Goal: Task Accomplishment & Management: Manage account settings

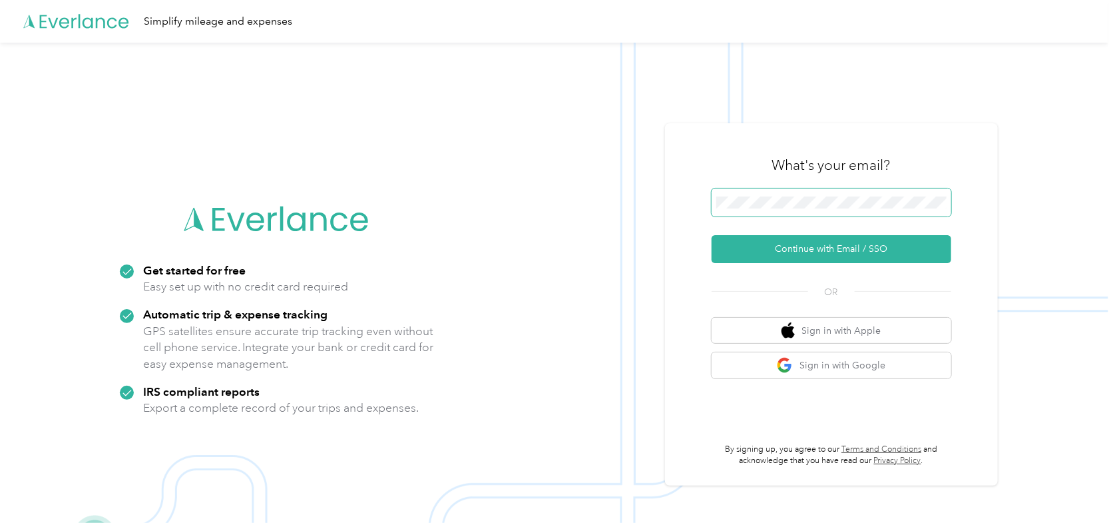
click at [765, 195] on span at bounding box center [832, 202] width 240 height 28
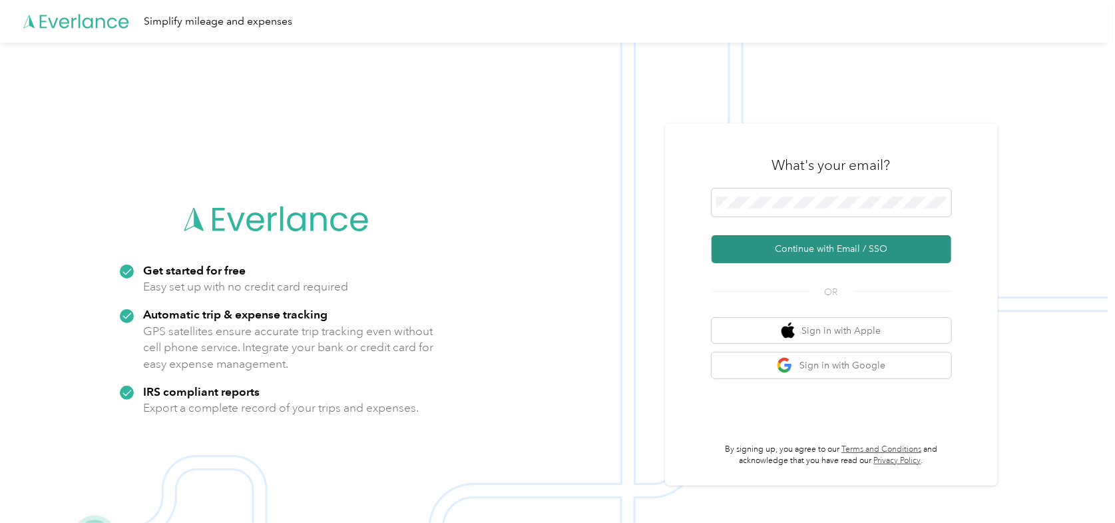
click at [773, 238] on button "Continue with Email / SSO" at bounding box center [832, 249] width 240 height 28
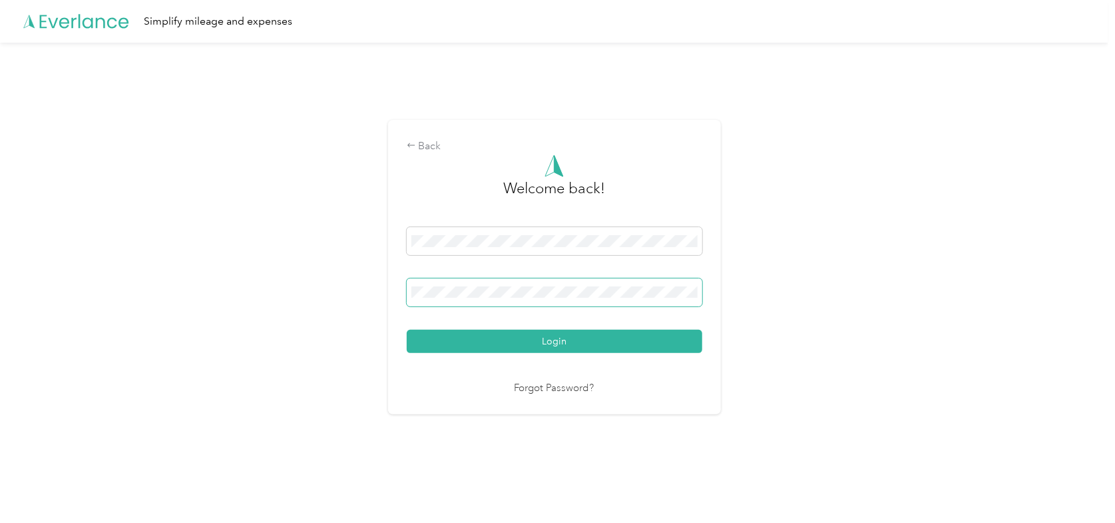
click at [407, 329] on button "Login" at bounding box center [555, 340] width 296 height 23
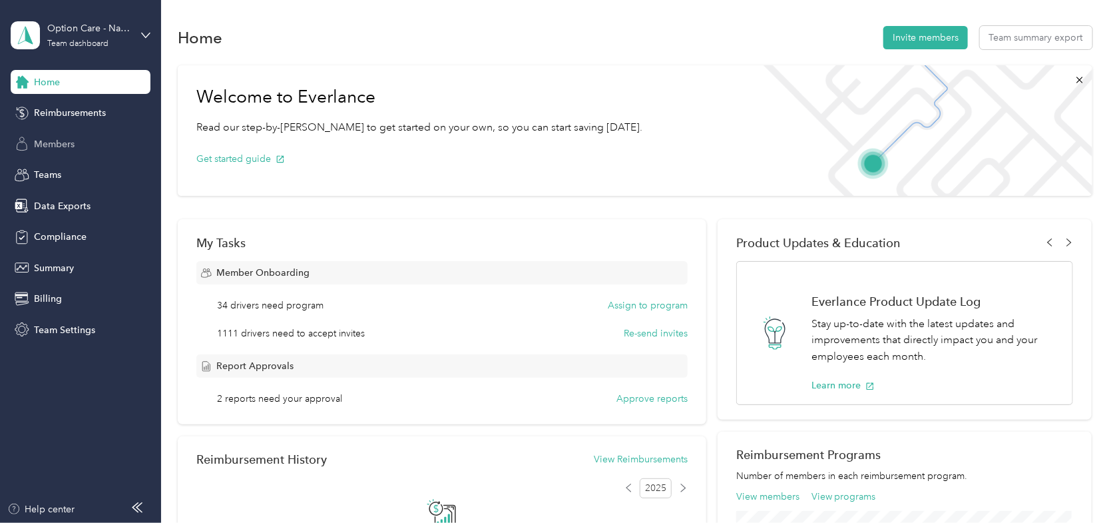
click at [47, 143] on span "Members" at bounding box center [54, 144] width 41 height 14
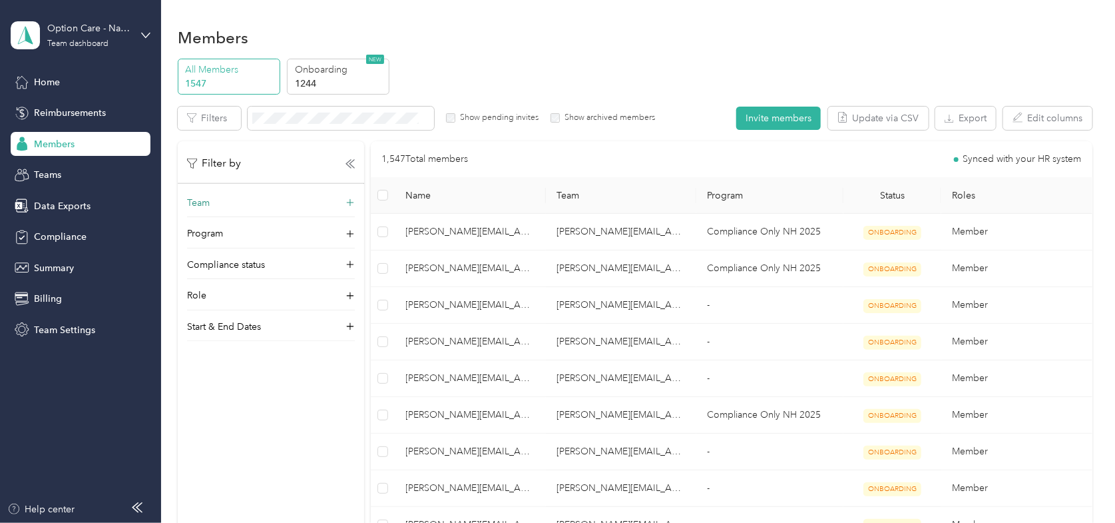
click at [218, 211] on div "Team" at bounding box center [271, 206] width 168 height 21
click at [218, 327] on div "[PERSON_NAME][EMAIL_ADDRESS][PERSON_NAME][DOMAIN_NAME] [PERSON_NAME]" at bounding box center [270, 363] width 149 height 73
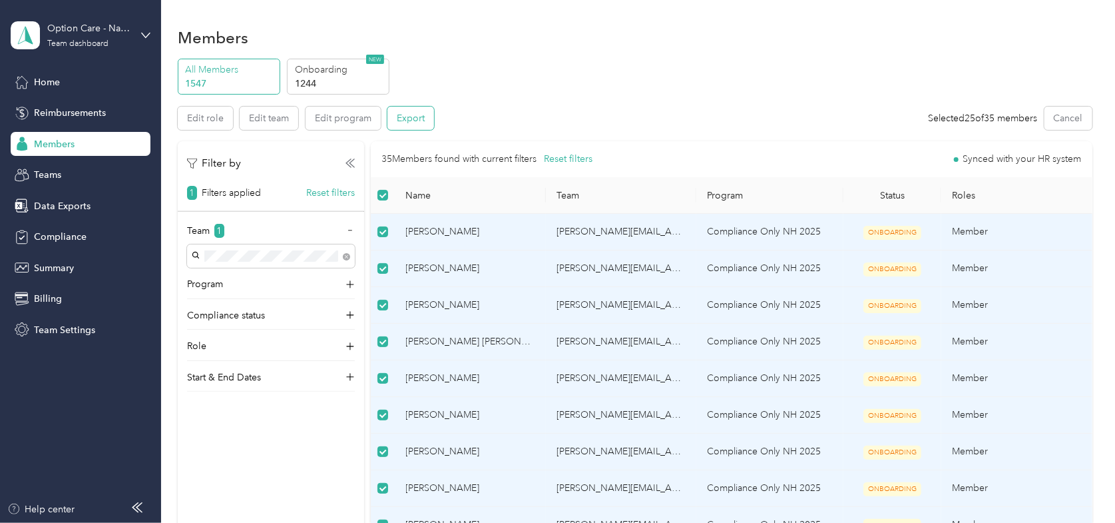
click at [403, 114] on button "Export" at bounding box center [410, 118] width 47 height 23
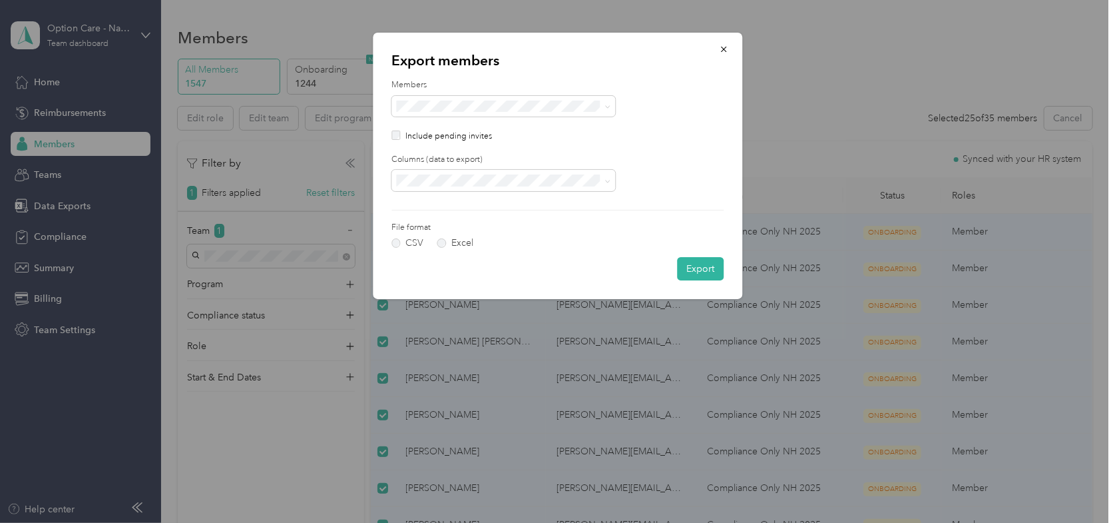
click at [439, 136] on p "Include pending invites" at bounding box center [448, 136] width 87 height 12
click at [448, 241] on label "Excel" at bounding box center [455, 242] width 36 height 9
click at [708, 268] on button "Export" at bounding box center [700, 268] width 47 height 23
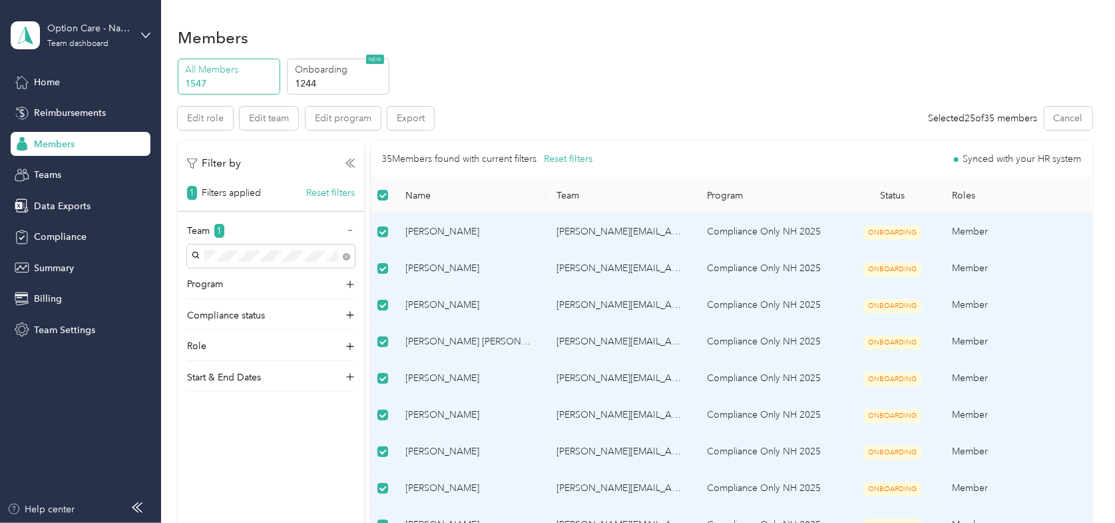
click at [784, 39] on div "Members" at bounding box center [635, 37] width 915 height 28
click at [542, 68] on div "All Members 1547 Onboarding 1244 NEW" at bounding box center [635, 77] width 915 height 37
click at [340, 195] on button "Reset filters" at bounding box center [330, 193] width 49 height 14
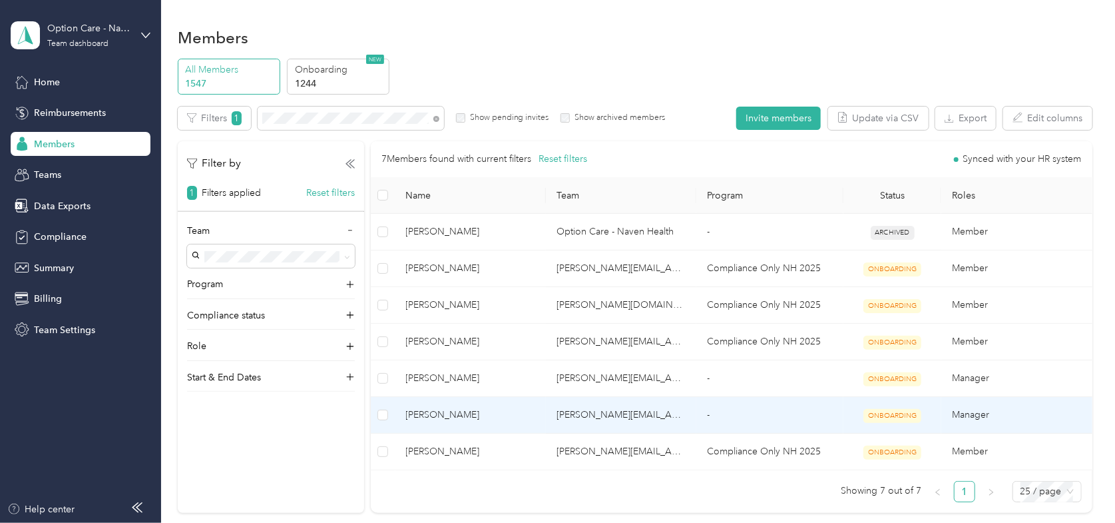
click at [428, 420] on span "[PERSON_NAME]" at bounding box center [470, 414] width 129 height 15
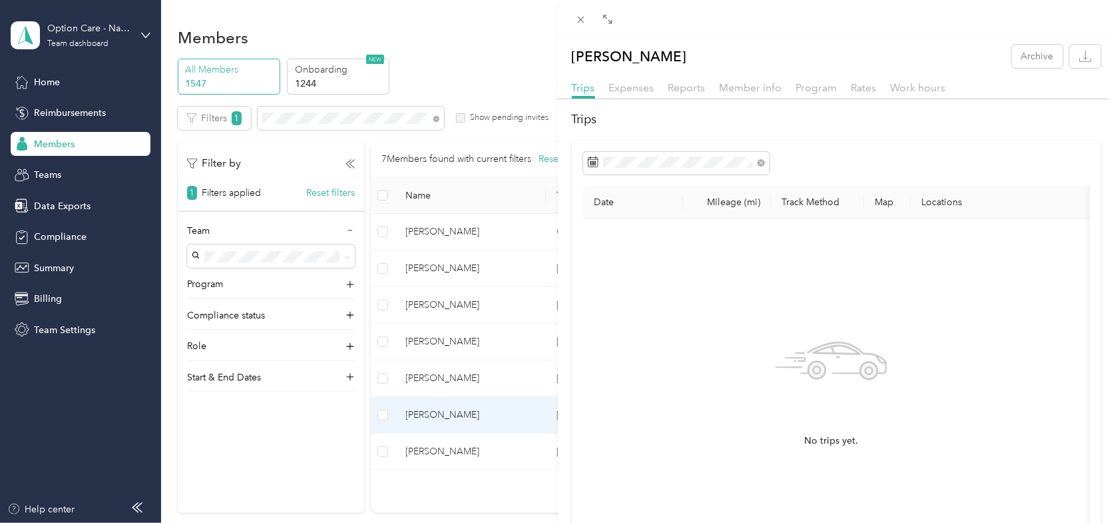
click at [437, 117] on div "[PERSON_NAME] Archive Trips Expenses Reports Member info Program Rates Work hou…" at bounding box center [557, 261] width 1115 height 523
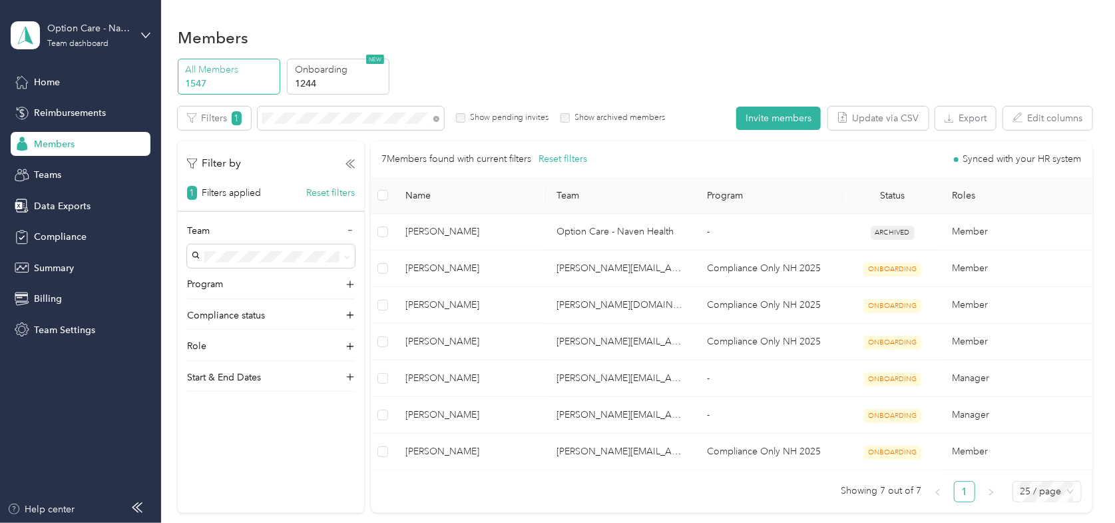
click at [436, 117] on icon at bounding box center [436, 119] width 6 height 6
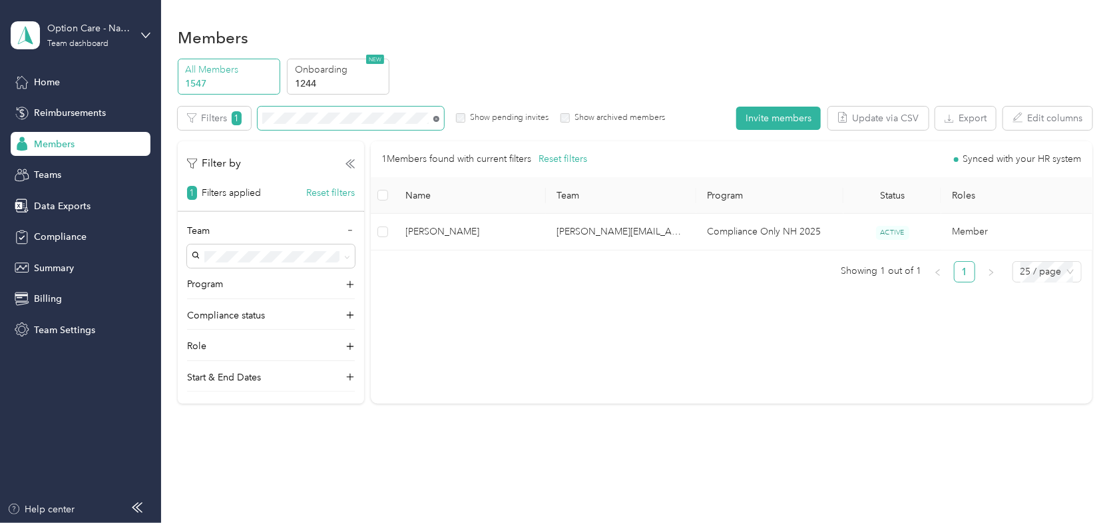
click at [435, 117] on icon at bounding box center [436, 118] width 3 height 3
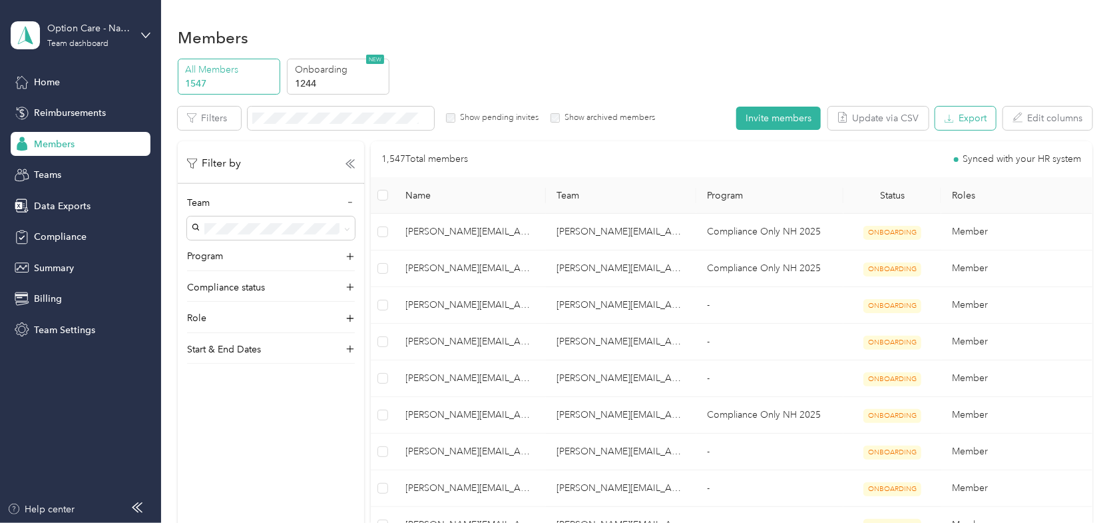
click at [946, 120] on icon "button" at bounding box center [949, 118] width 9 height 9
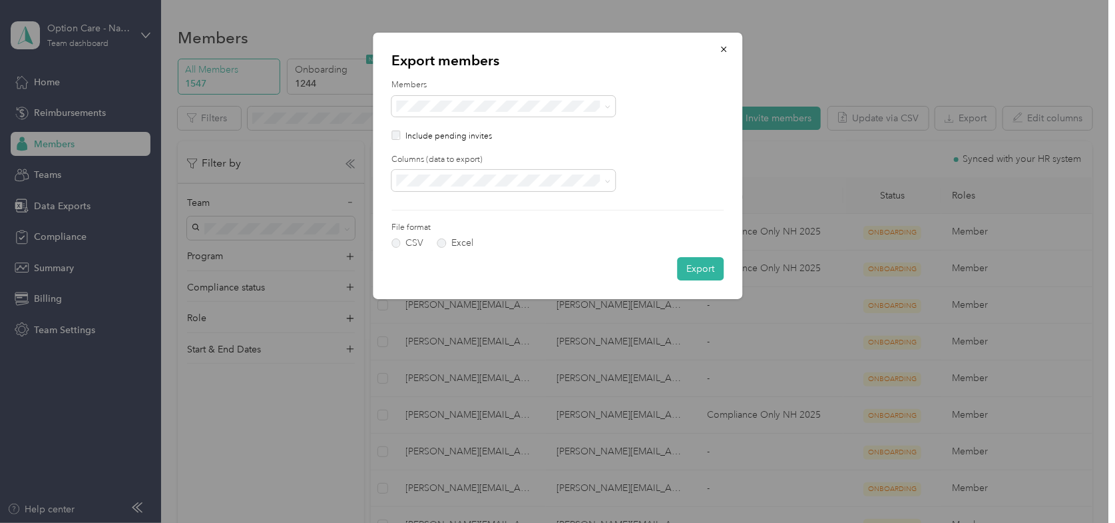
click at [434, 133] on p "Include pending invites" at bounding box center [448, 136] width 87 height 12
click at [437, 242] on label "Excel" at bounding box center [455, 242] width 36 height 9
click at [447, 225] on div "All columns" at bounding box center [503, 227] width 205 height 14
click at [685, 269] on button "Export" at bounding box center [700, 268] width 47 height 23
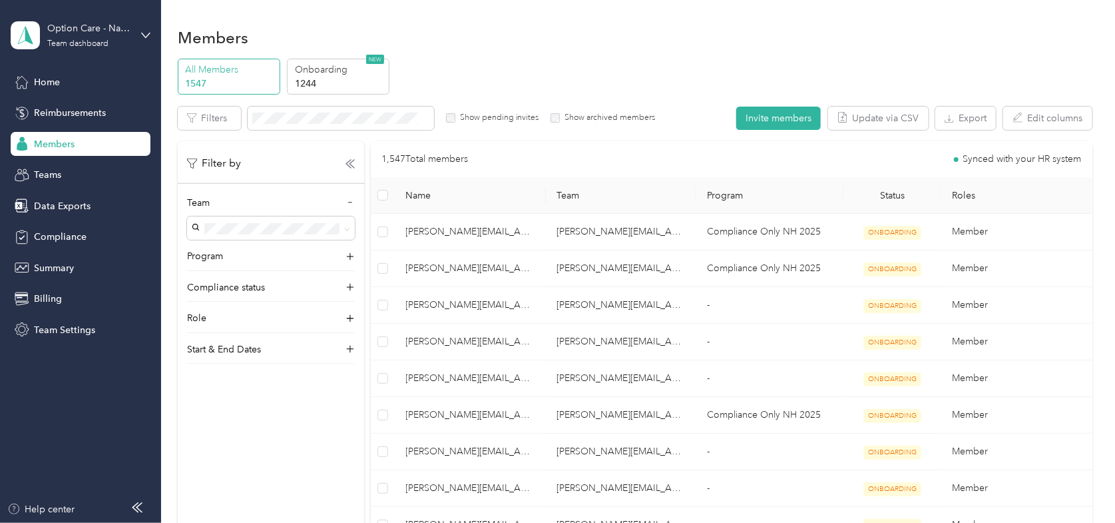
click at [968, 38] on div "Members" at bounding box center [635, 37] width 915 height 28
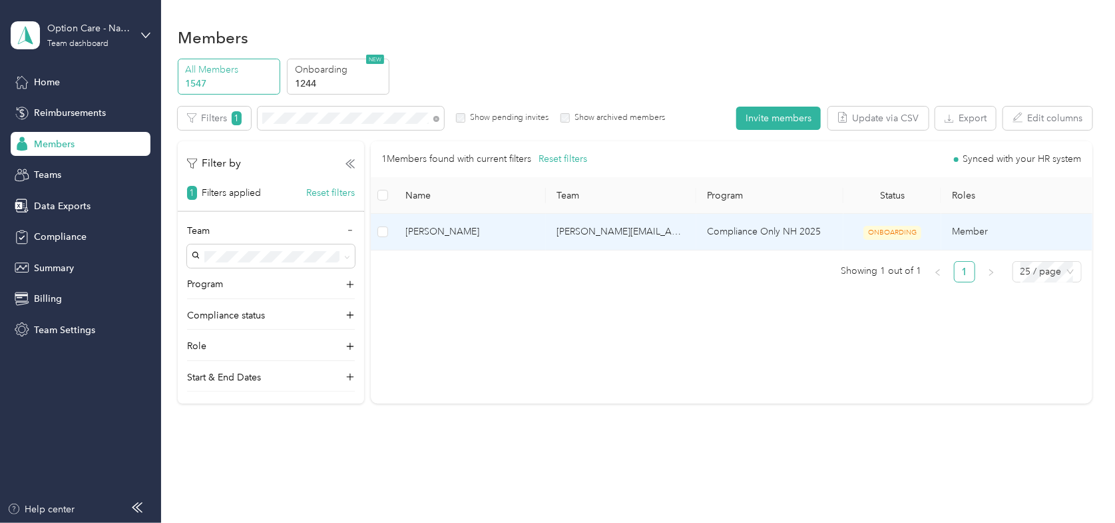
click at [423, 234] on span "[PERSON_NAME]" at bounding box center [470, 231] width 129 height 15
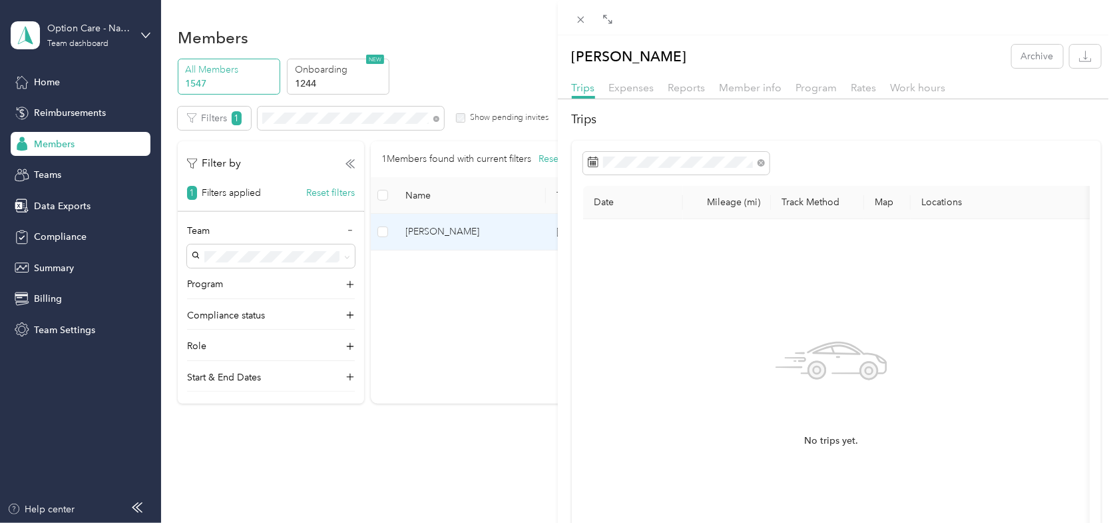
click at [445, 269] on div "[PERSON_NAME] Archive Trips Expenses Reports Member info Program Rates Work hou…" at bounding box center [557, 261] width 1115 height 523
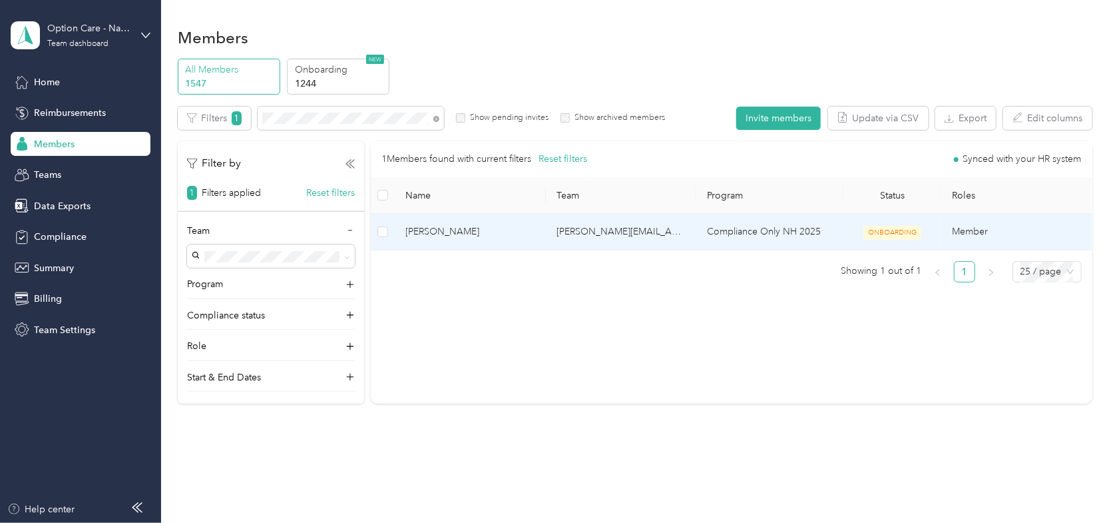
click at [432, 231] on span "[PERSON_NAME]" at bounding box center [470, 231] width 129 height 15
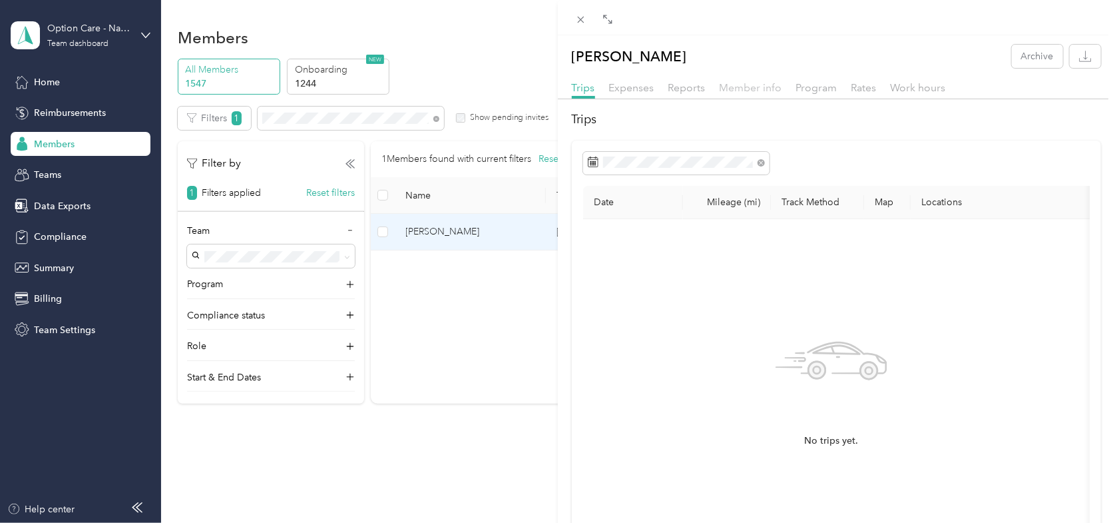
click at [753, 87] on span "Member info" at bounding box center [751, 87] width 63 height 13
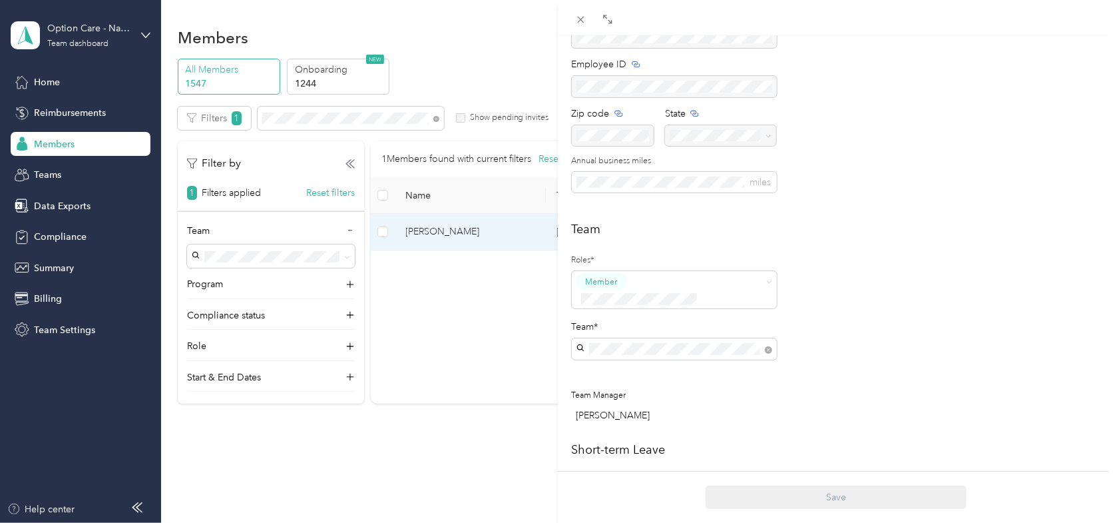
scroll to position [200, 0]
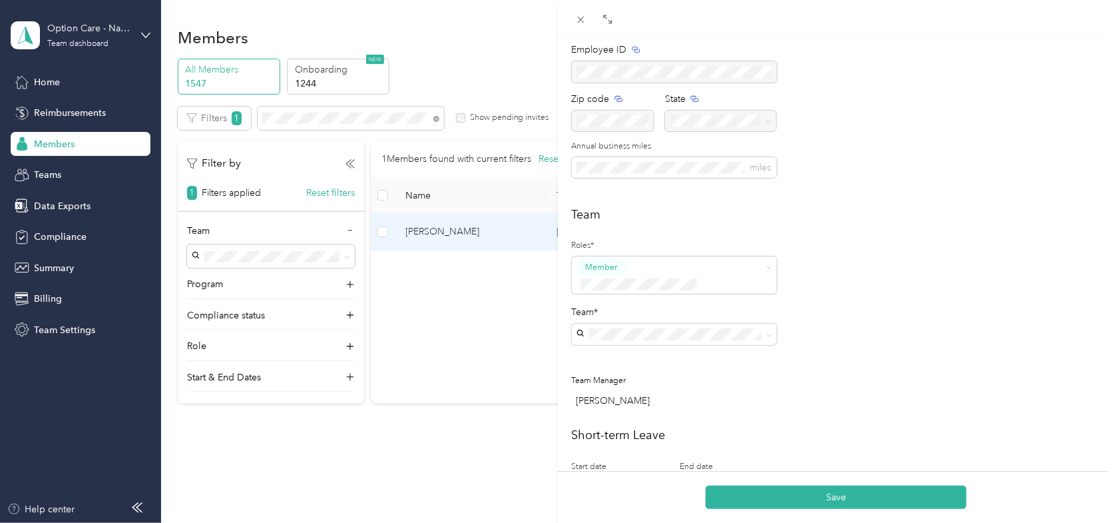
click at [672, 387] on div "[PERSON_NAME][EMAIL_ADDRESS][PERSON_NAME][DOMAIN_NAME] [PERSON_NAME]" at bounding box center [674, 404] width 186 height 45
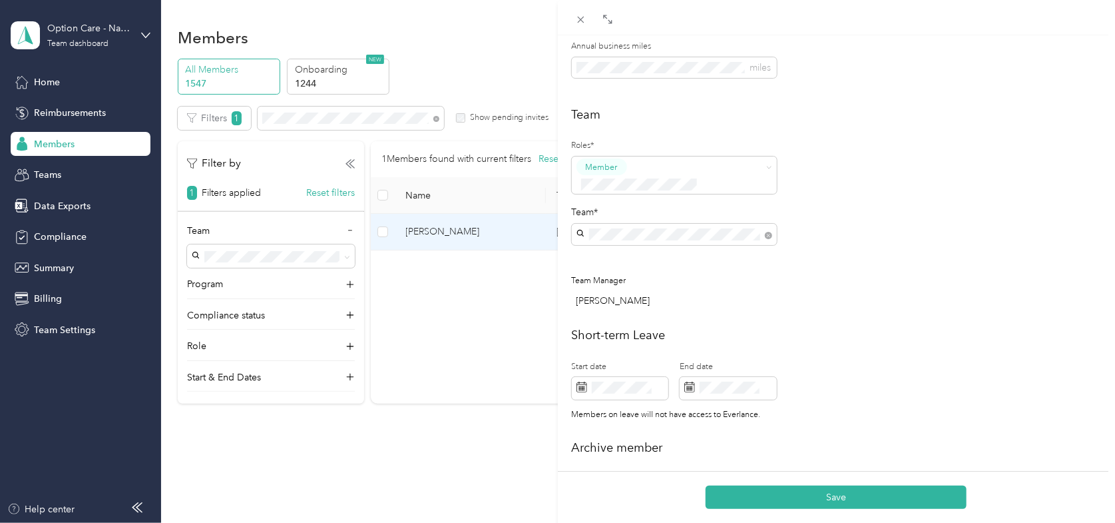
scroll to position [333, 0]
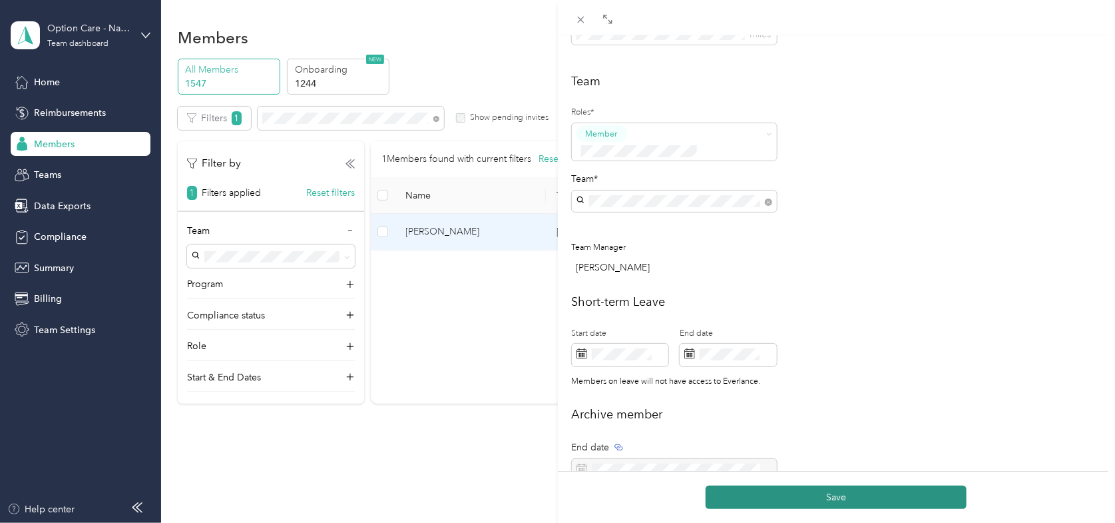
click at [841, 495] on button "Save" at bounding box center [836, 496] width 261 height 23
